Goal: Find specific page/section: Find specific page/section

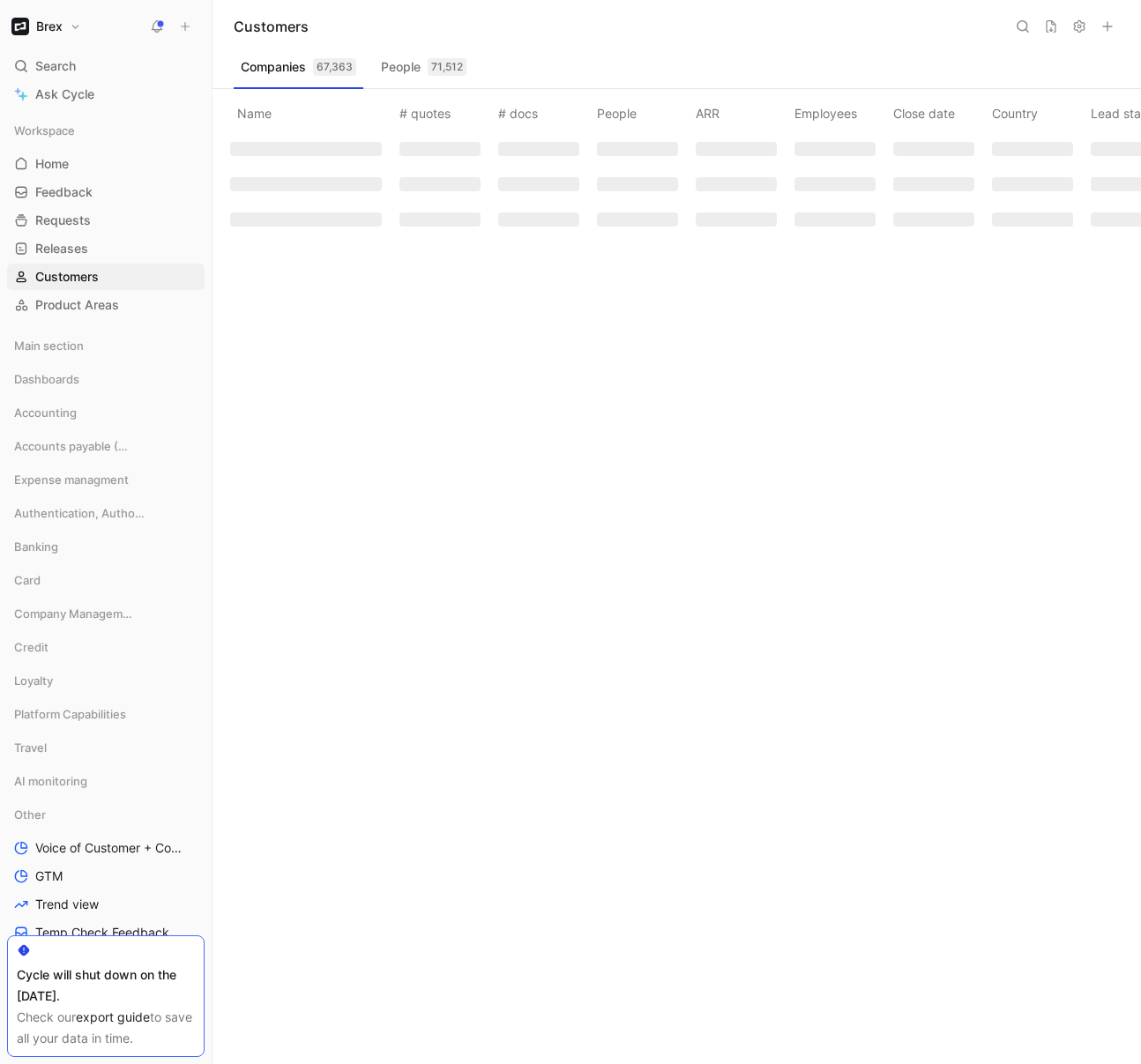
click at [1026, 27] on icon at bounding box center [1023, 27] width 14 height 14
click at [896, 33] on input at bounding box center [908, 26] width 209 height 23
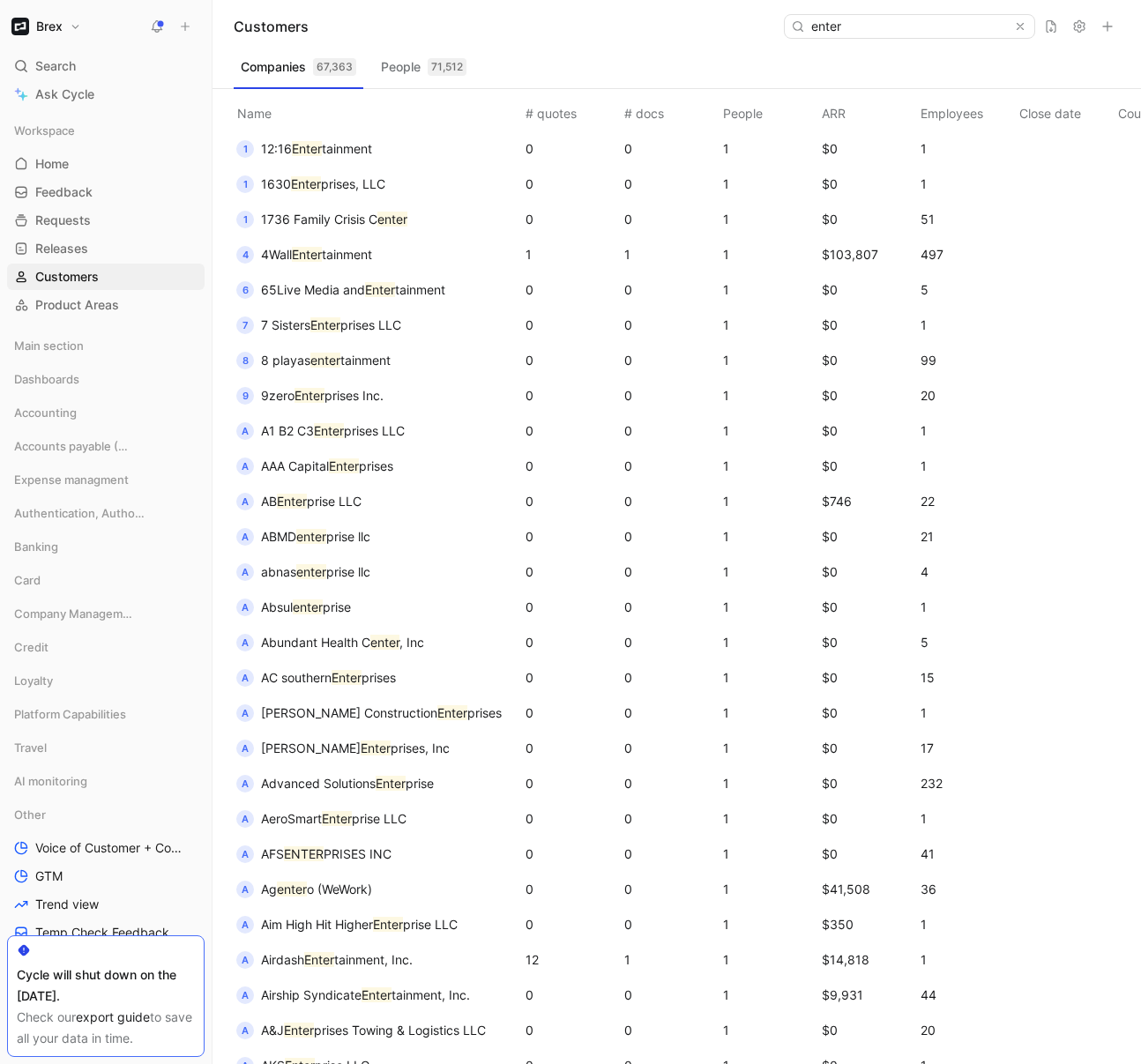
click at [909, 28] on input "enter" at bounding box center [908, 26] width 209 height 23
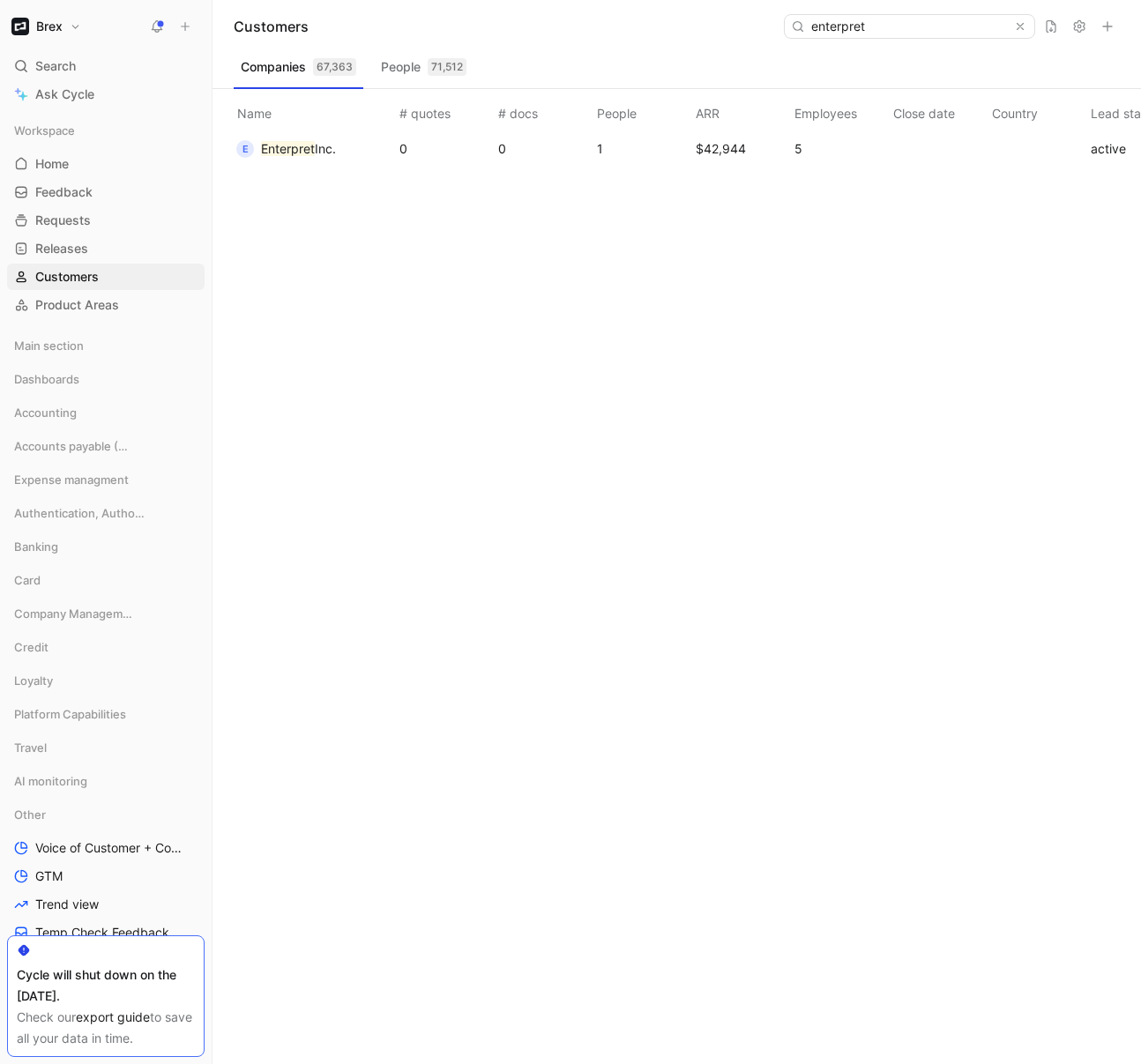
type input "enterpret"
click at [326, 146] on span "Inc." at bounding box center [324, 148] width 21 height 15
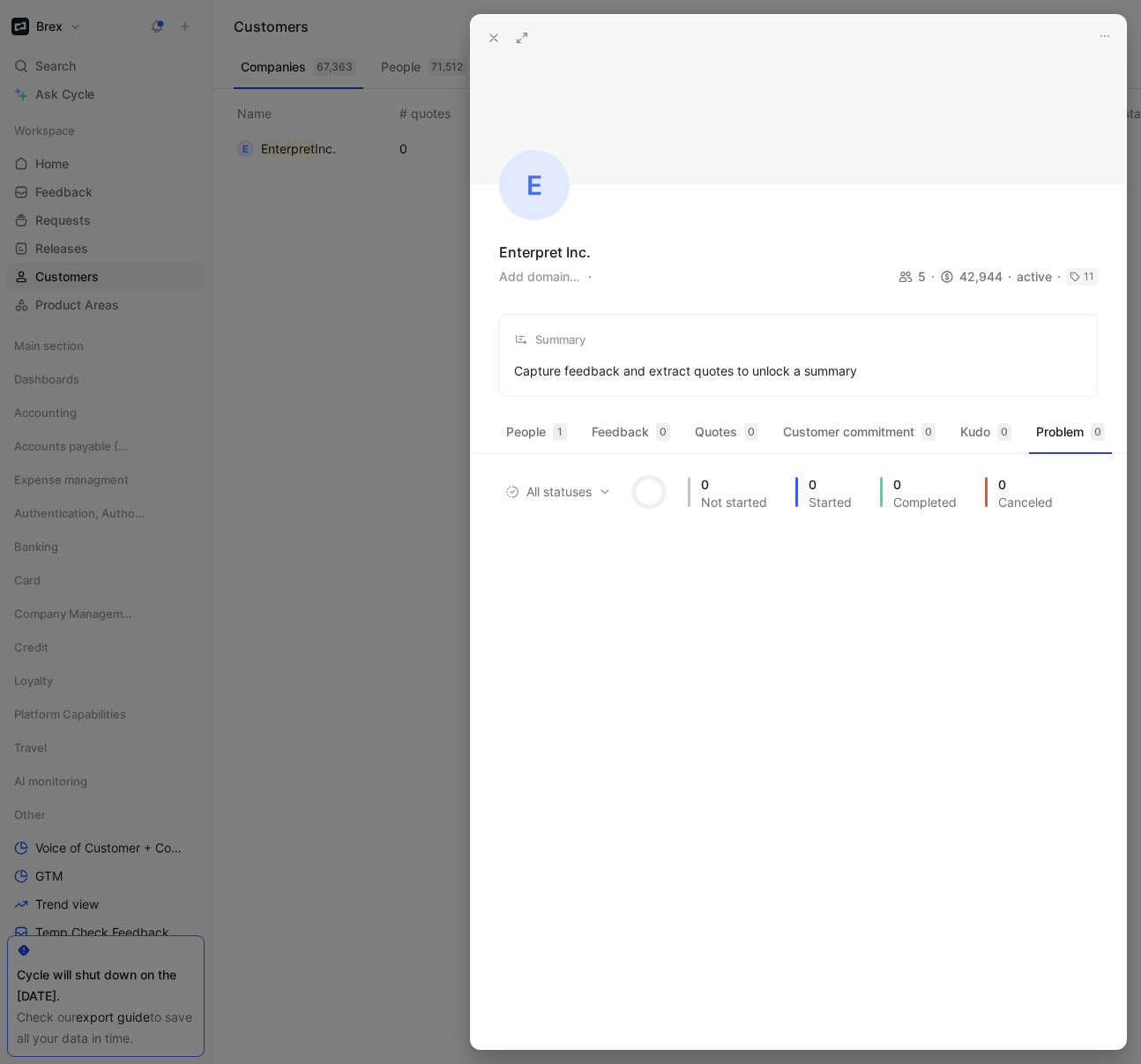
click at [491, 32] on icon at bounding box center [494, 37] width 14 height 14
